Goal: Find specific page/section: Find specific page/section

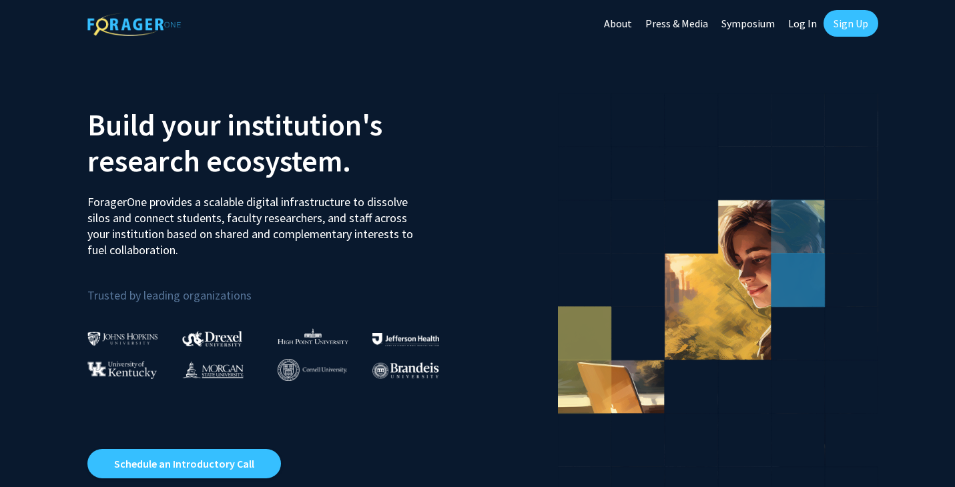
click at [804, 20] on link "Log In" at bounding box center [802, 23] width 42 height 47
select select
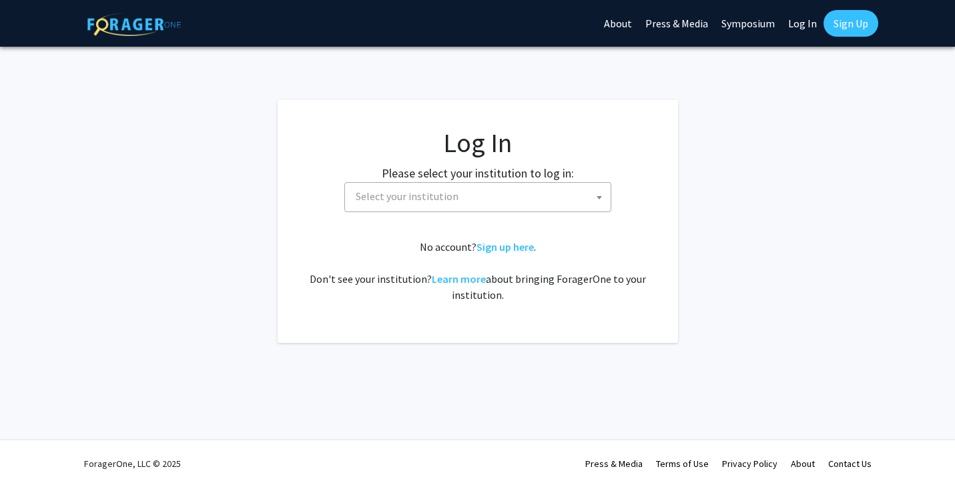
click at [494, 197] on span "Select your institution" at bounding box center [480, 196] width 260 height 27
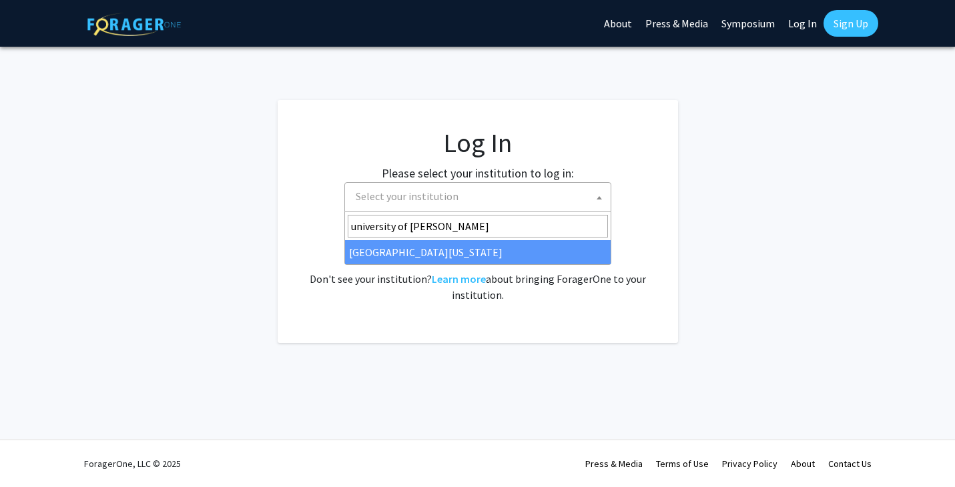
type input "[GEOGRAPHIC_DATA]"
select select "13"
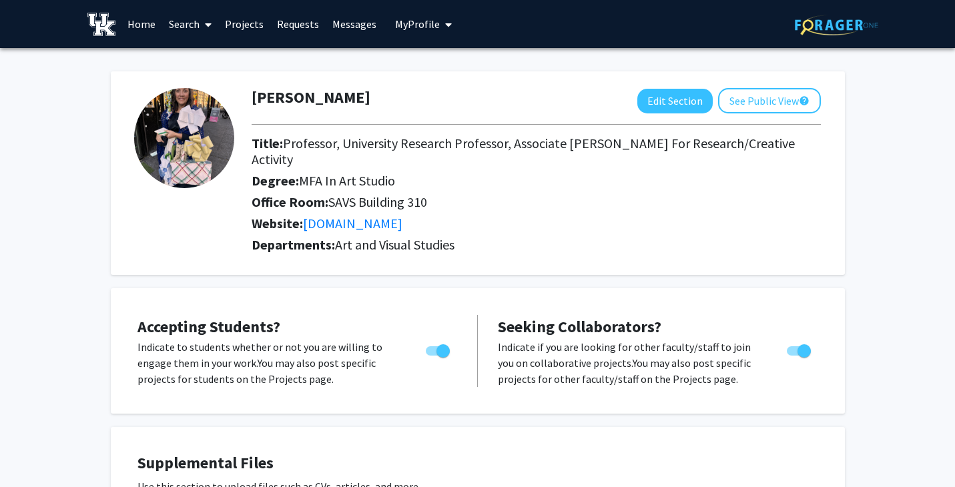
click at [200, 25] on span at bounding box center [205, 24] width 12 height 47
click at [197, 55] on span "Faculty/Staff" at bounding box center [211, 61] width 98 height 27
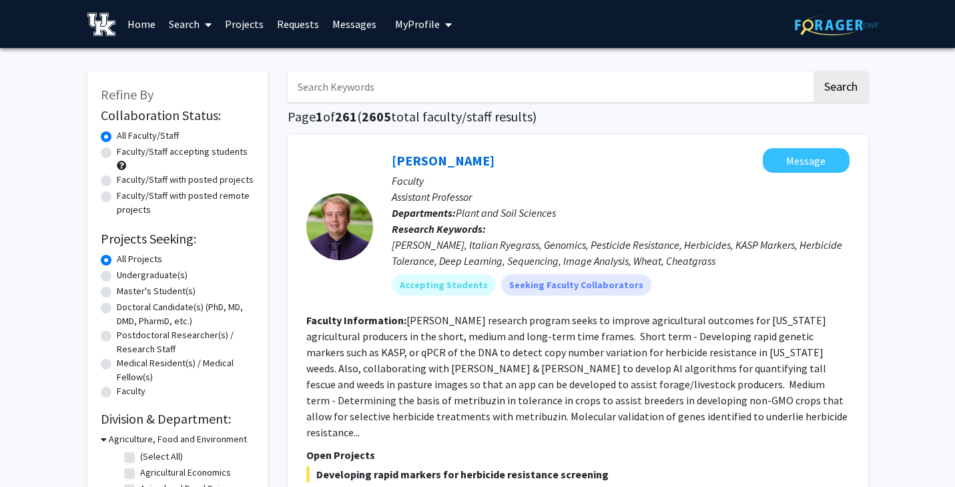
click at [344, 82] on input "Search Keywords" at bounding box center [550, 86] width 524 height 31
type input "allison hays"
click at [813, 71] on button "Search" at bounding box center [840, 86] width 55 height 31
